Goal: Check status

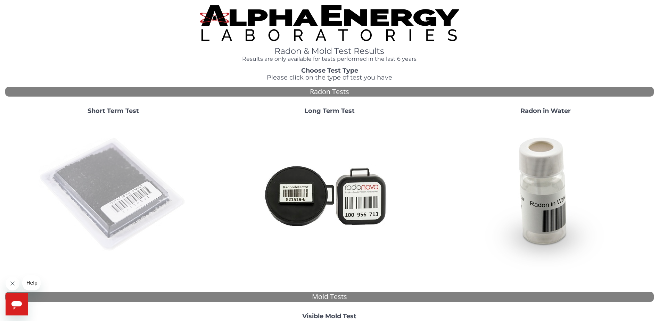
click at [111, 172] on img at bounding box center [113, 194] width 149 height 149
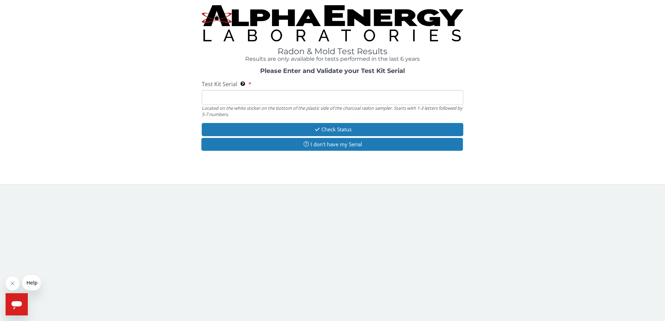
click at [229, 98] on input "Test Kit Serial Located on the white sticker on the bottom of the plastic side …" at bounding box center [333, 97] width 262 height 15
type input "FE465175"
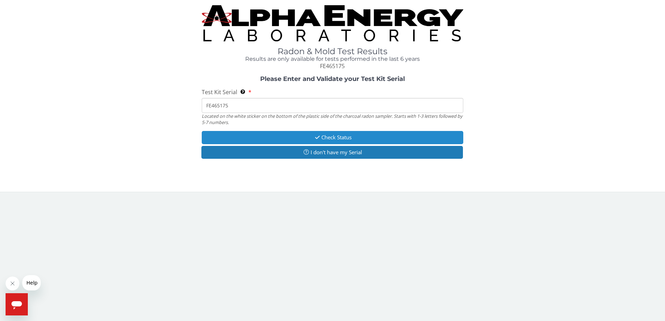
click at [296, 136] on button "Check Status" at bounding box center [333, 137] width 262 height 13
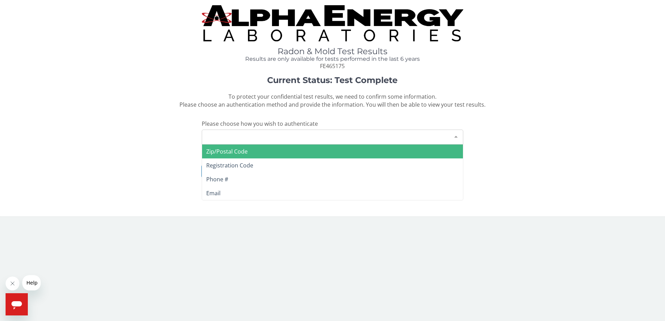
click at [454, 136] on div at bounding box center [456, 136] width 14 height 13
click at [297, 152] on span "Zip/Postal Code" at bounding box center [332, 152] width 261 height 14
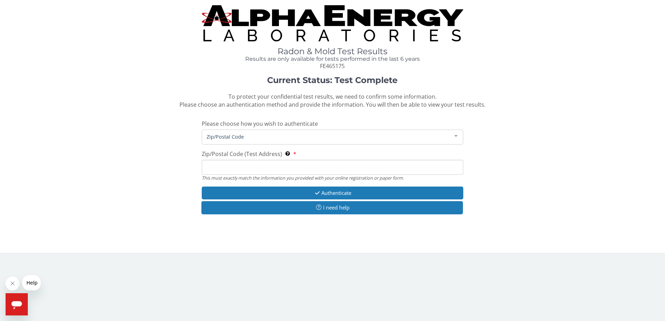
click at [257, 167] on input "Zip/Postal Code (Test Address) This must exactly match the information you prov…" at bounding box center [333, 167] width 262 height 15
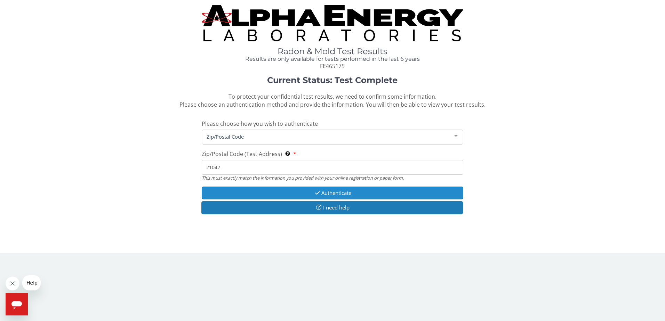
type input "21042"
click at [313, 193] on icon "button" at bounding box center [317, 193] width 8 height 5
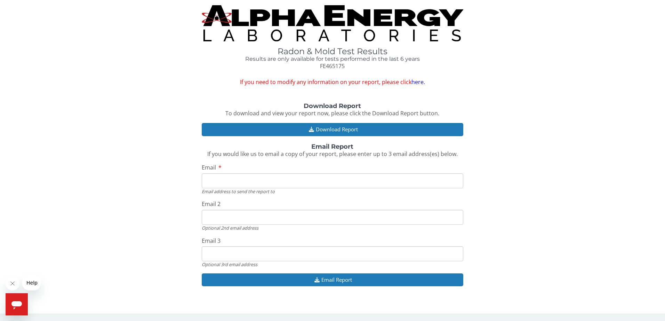
click at [218, 180] on input "Email" at bounding box center [333, 180] width 262 height 15
type input "[EMAIL_ADDRESS][DOMAIN_NAME]"
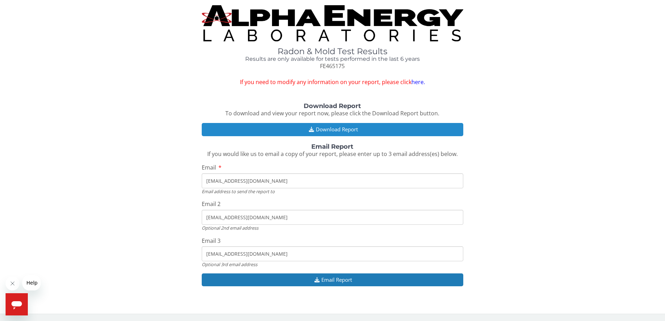
click at [310, 128] on icon "button" at bounding box center [311, 129] width 9 height 5
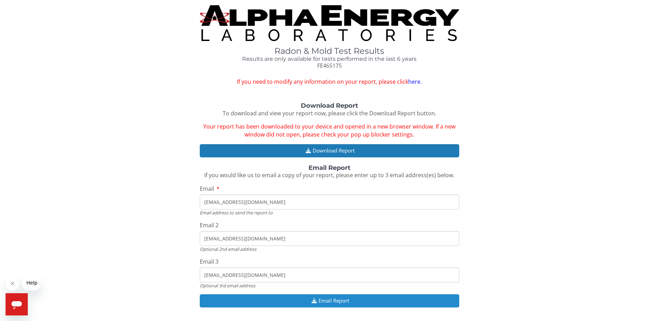
click at [302, 300] on button "Email Report" at bounding box center [330, 300] width 260 height 13
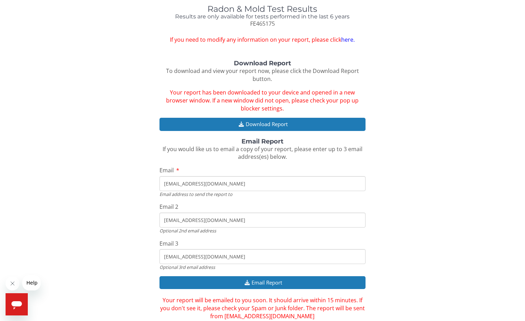
scroll to position [61, 0]
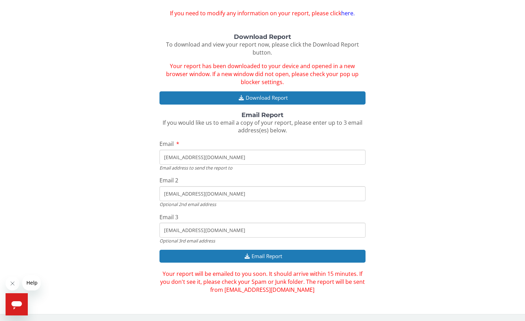
click at [415, 179] on div "Download Report To download and view your report now, please click the Download…" at bounding box center [262, 164] width 515 height 260
click at [204, 95] on button "Download Report" at bounding box center [263, 97] width 206 height 13
click at [243, 99] on icon "button" at bounding box center [241, 97] width 9 height 5
